Goal: Task Accomplishment & Management: Manage account settings

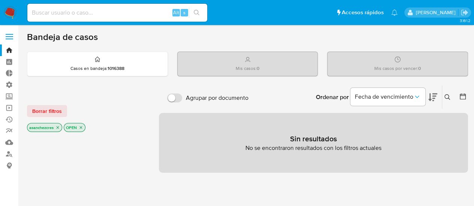
click at [12, 35] on label at bounding box center [9, 37] width 19 height 16
click at [0, 0] on input "checkbox" at bounding box center [0, 0] width 0 height 0
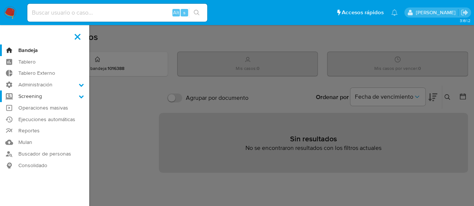
click at [45, 96] on label "Screening" at bounding box center [44, 97] width 89 height 12
click at [0, 0] on input "Screening" at bounding box center [0, 0] width 0 height 0
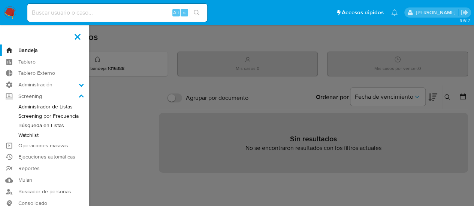
click at [114, 134] on label at bounding box center [237, 103] width 474 height 206
click at [0, 0] on input "checkbox" at bounding box center [0, 0] width 0 height 0
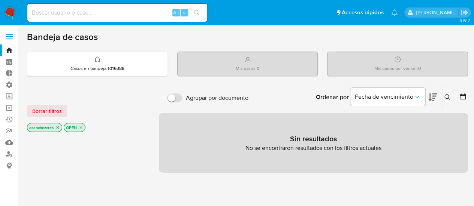
click at [10, 40] on label at bounding box center [9, 37] width 19 height 16
click at [0, 0] on input "checkbox" at bounding box center [0, 0] width 0 height 0
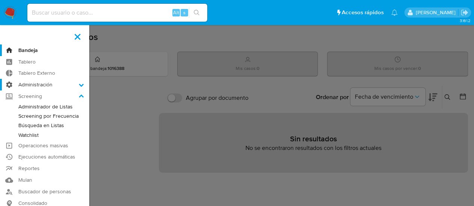
click at [34, 85] on label "Administración" at bounding box center [44, 85] width 89 height 12
click at [0, 0] on input "Administración" at bounding box center [0, 0] width 0 height 0
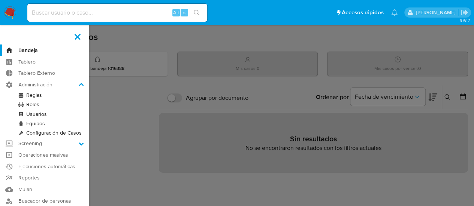
click at [34, 104] on link "Roles" at bounding box center [44, 104] width 89 height 9
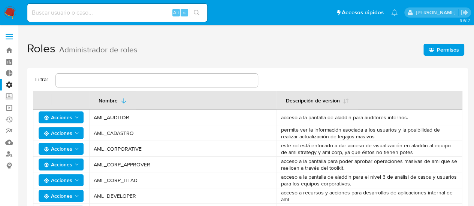
click at [428, 51] on button "Permisos" at bounding box center [443, 50] width 41 height 12
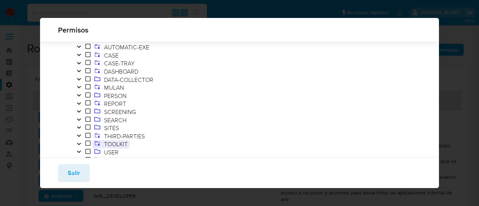
scroll to position [67, 0]
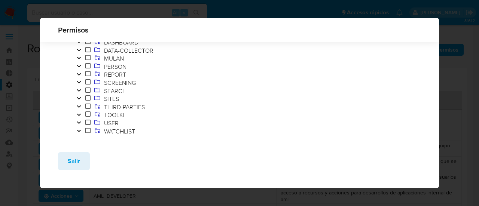
click at [76, 81] on button "Toggle" at bounding box center [79, 83] width 9 height 8
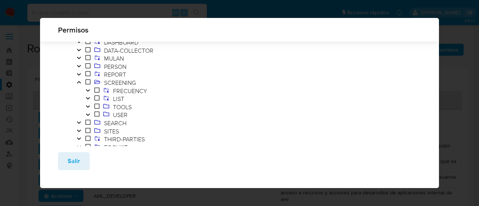
click at [90, 106] on icon "Toggle" at bounding box center [87, 106] width 5 height 4
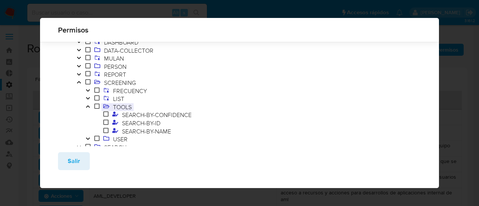
click at [126, 106] on span "TOOLS" at bounding box center [122, 107] width 22 height 8
click at [142, 114] on span "SEARCH-BY-CONFIDENCE" at bounding box center [156, 115] width 73 height 8
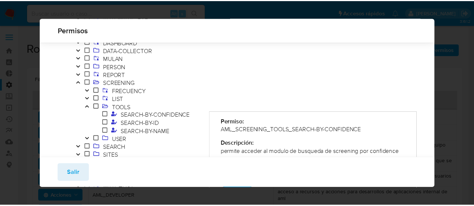
scroll to position [104, 0]
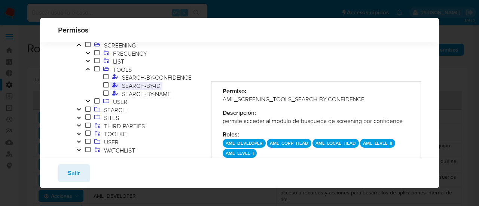
click at [155, 86] on span "SEARCH-BY-ID" at bounding box center [141, 86] width 42 height 8
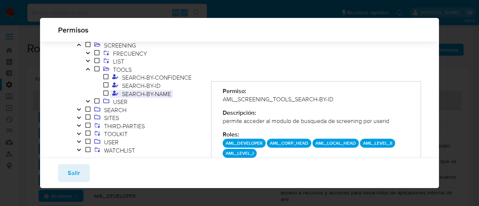
click at [161, 93] on span "SEARCH-BY-NAME" at bounding box center [146, 94] width 53 height 8
click at [154, 87] on span "SEARCH-BY-ID" at bounding box center [141, 86] width 42 height 8
drag, startPoint x: 334, startPoint y: 99, endPoint x: 220, endPoint y: 100, distance: 114.2
click at [220, 100] on div "Permiso: AML_SCREENING_TOOLS_SEARCH-BY-ID Descripción: permite acceder al modul…" at bounding box center [316, 122] width 210 height 83
click at [146, 93] on span "SEARCH-BY-NAME" at bounding box center [146, 94] width 53 height 8
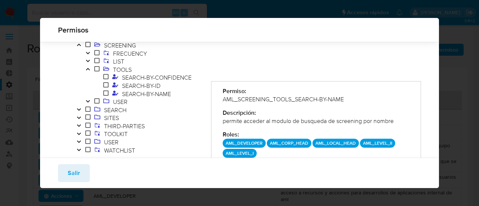
drag, startPoint x: 347, startPoint y: 100, endPoint x: 222, endPoint y: 99, distance: 125.4
click at [223, 99] on div "AML_SCREENING_TOOLS_SEARCH-BY-NAME" at bounding box center [316, 99] width 186 height 8
click at [67, 177] on button "Salir" at bounding box center [74, 173] width 32 height 18
